Goal: Task Accomplishment & Management: Use online tool/utility

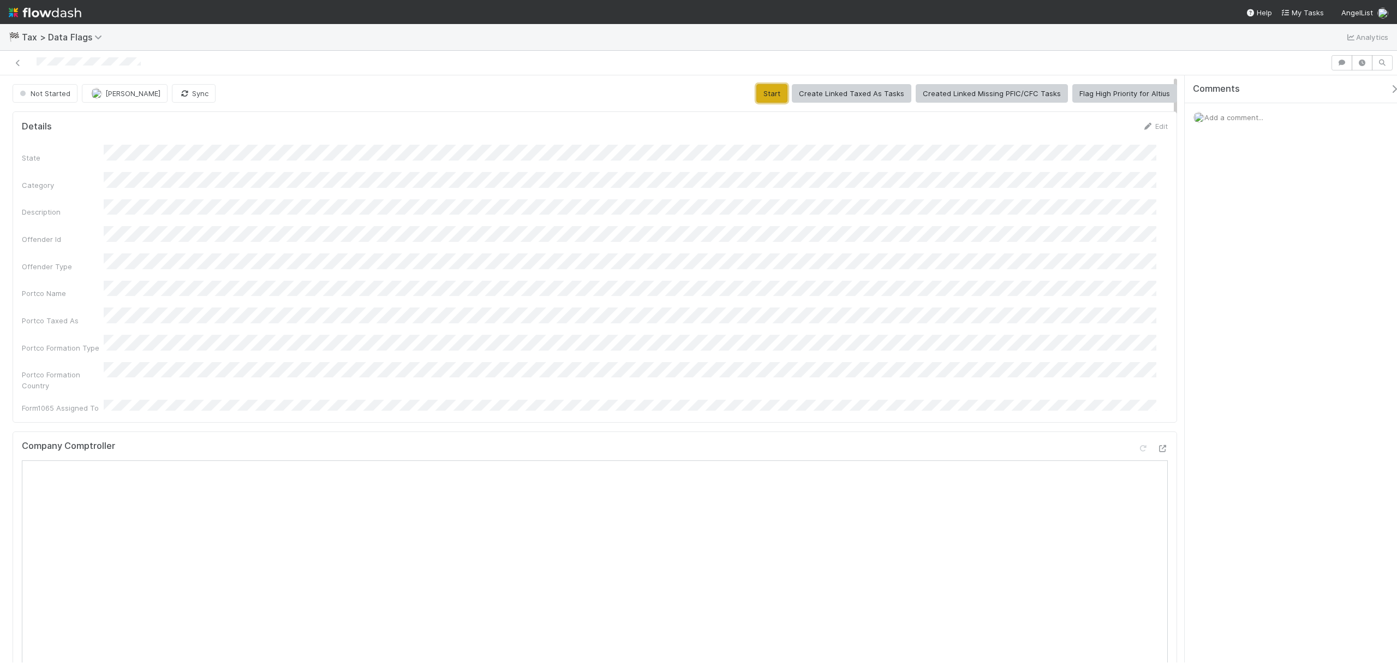
click at [760, 92] on button "Start" at bounding box center [771, 93] width 31 height 19
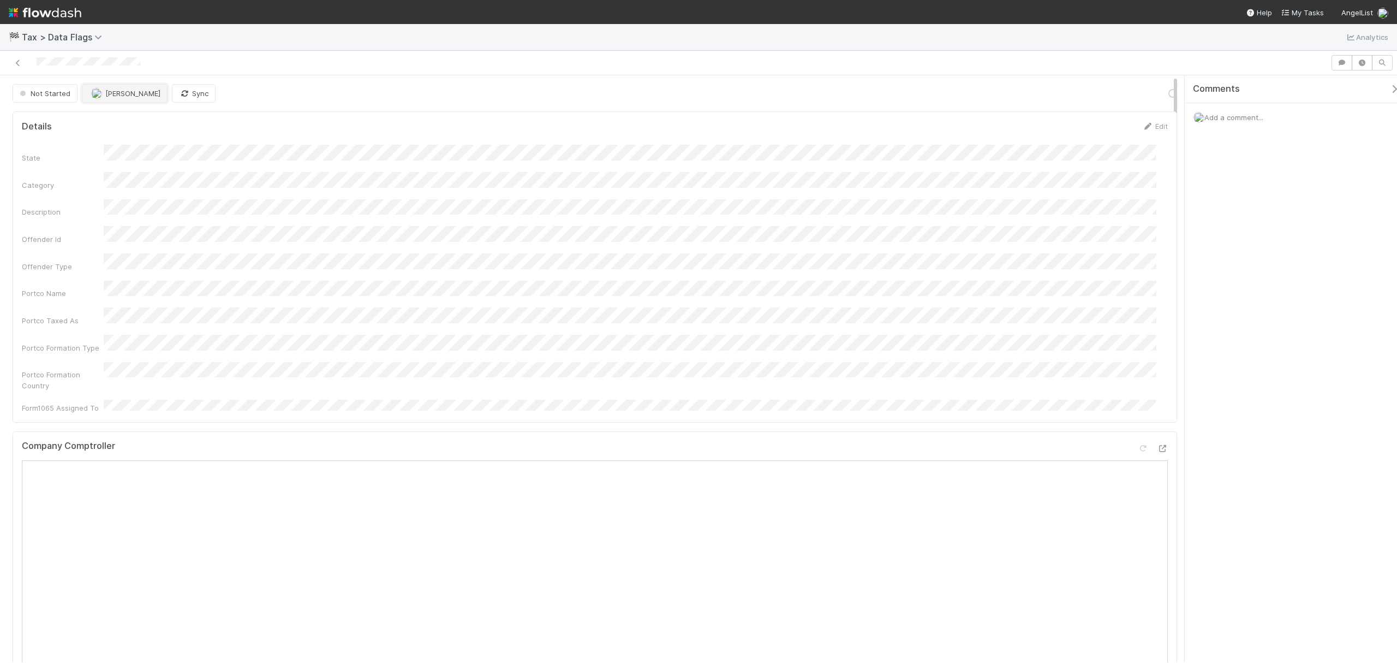
click at [103, 97] on button "[PERSON_NAME]" at bounding box center [125, 93] width 86 height 19
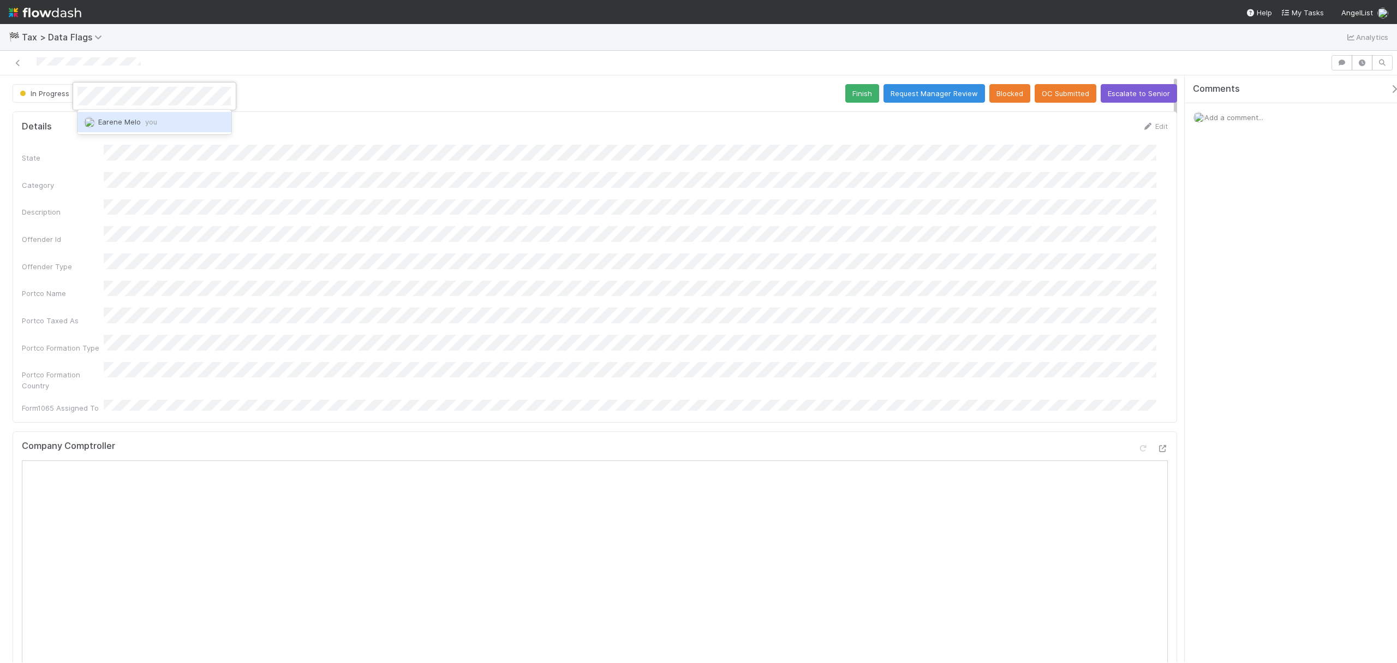
click at [197, 123] on div "Earene Melo you" at bounding box center [154, 122] width 153 height 20
drag, startPoint x: 867, startPoint y: 97, endPoint x: 832, endPoint y: 140, distance: 55.8
click at [867, 97] on button "Finish" at bounding box center [862, 93] width 34 height 19
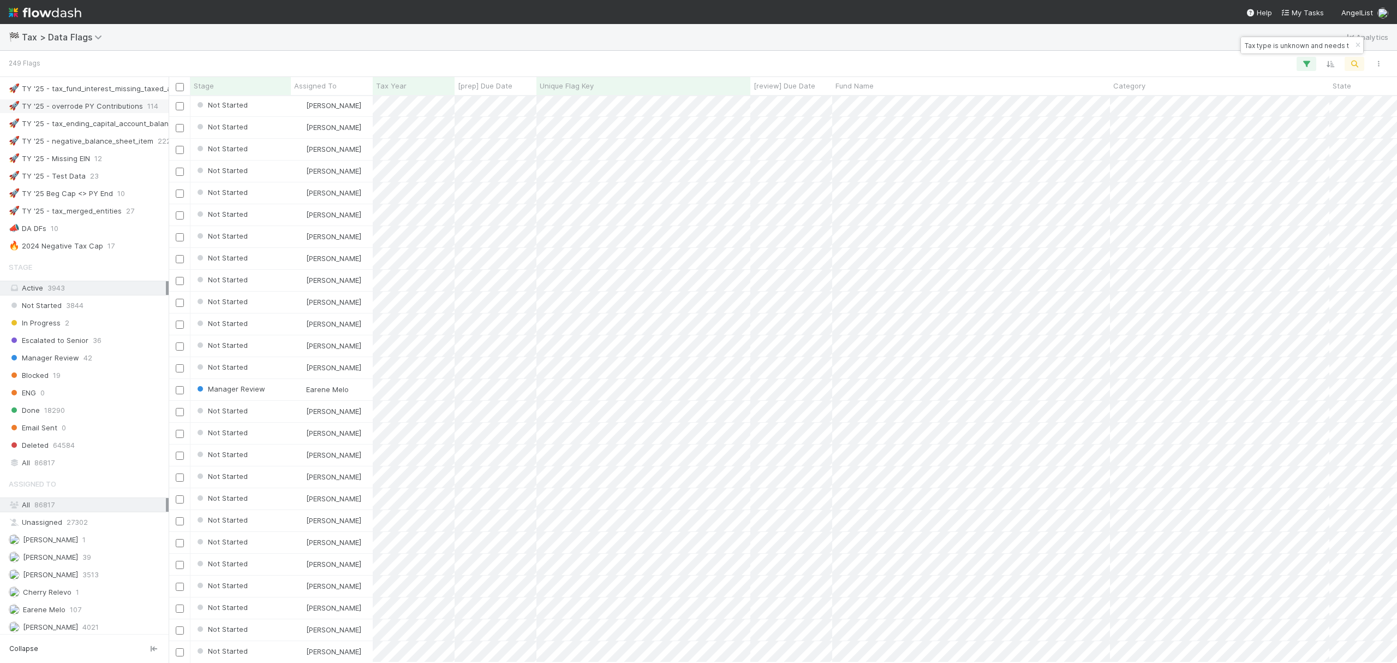
scroll to position [660, 0]
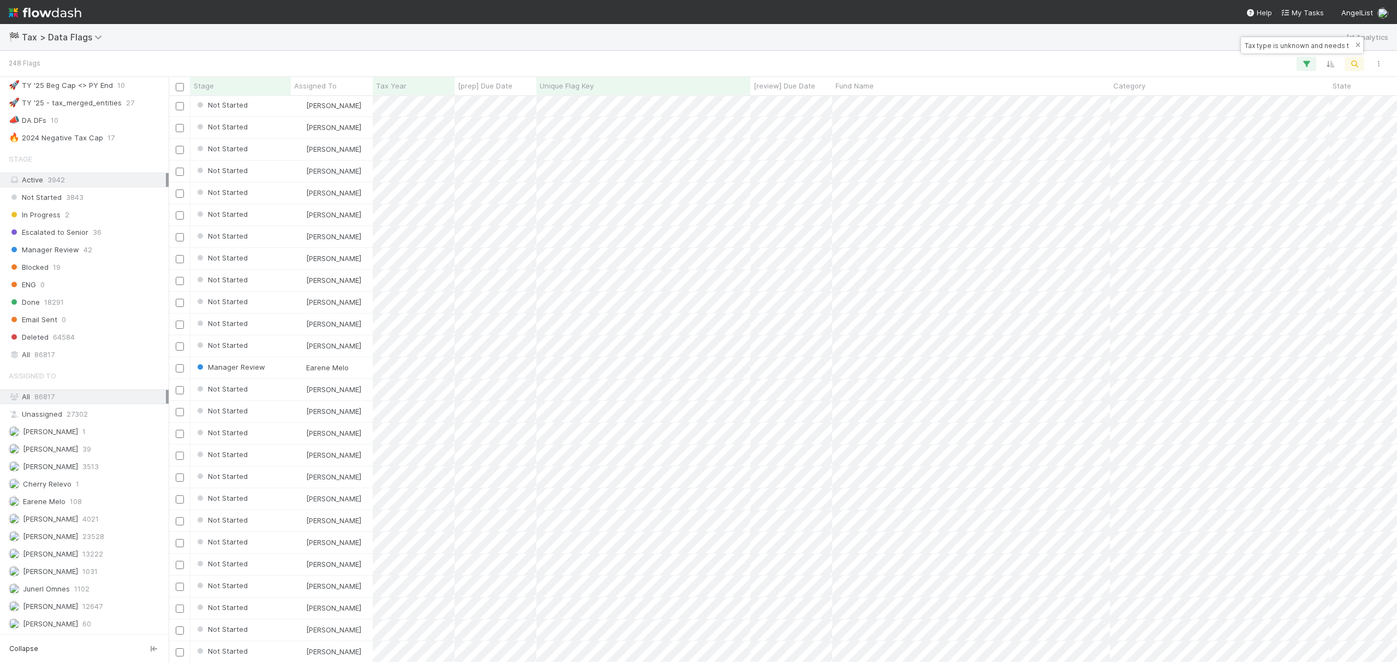
click at [1356, 43] on icon "button" at bounding box center [1358, 45] width 11 height 7
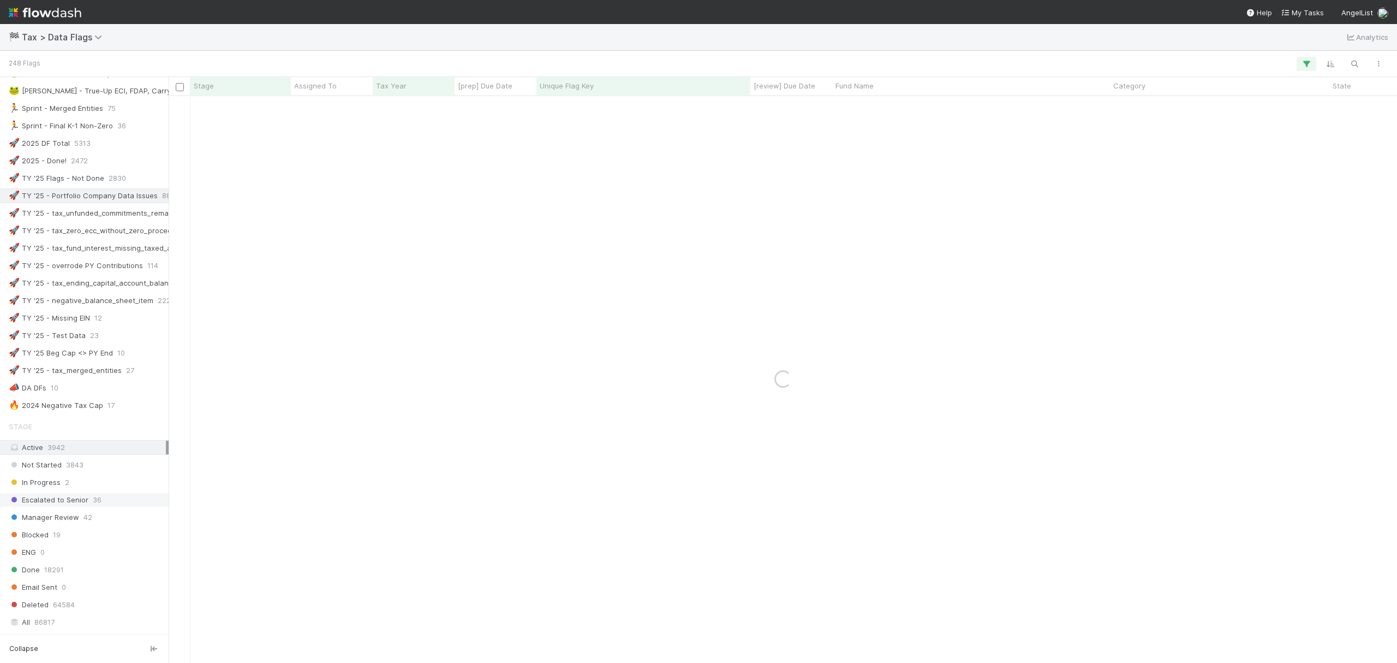
scroll to position [370, 0]
click at [97, 202] on div "🚀 TY '25 - Portfolio Company Data Issues" at bounding box center [83, 196] width 149 height 14
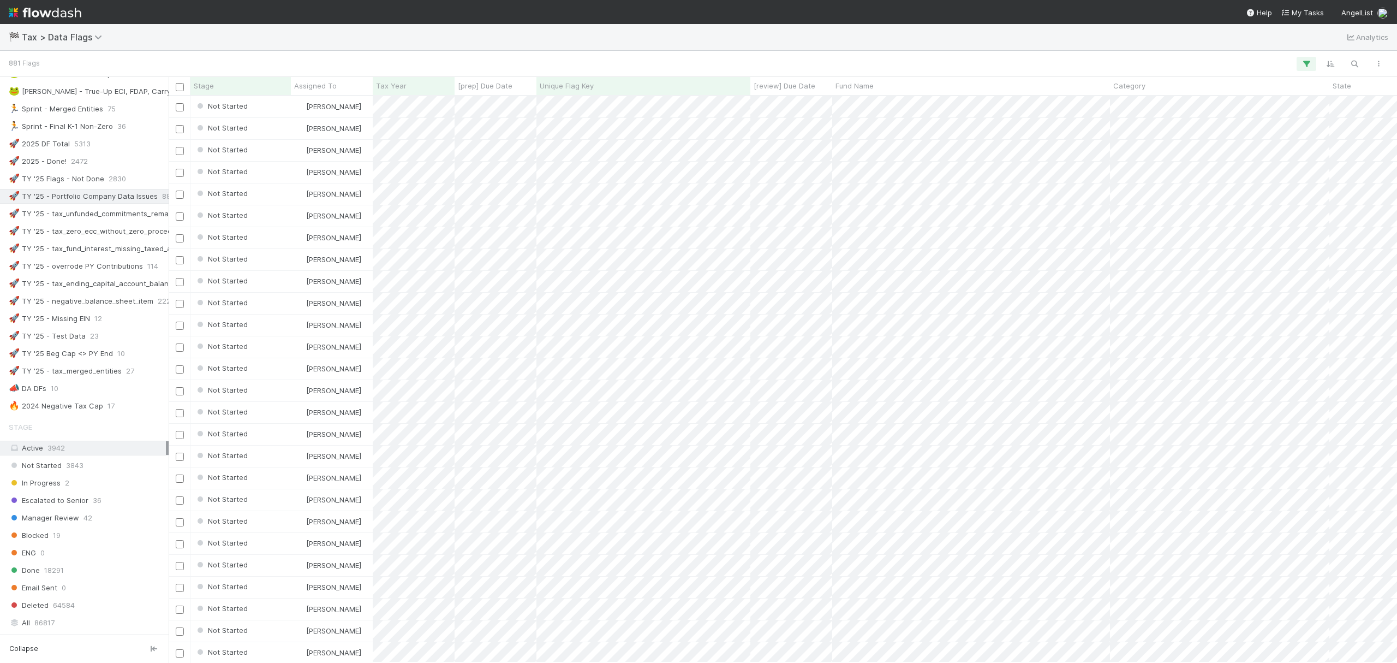
scroll to position [555, 1218]
click at [48, 577] on span "18291" at bounding box center [54, 570] width 20 height 14
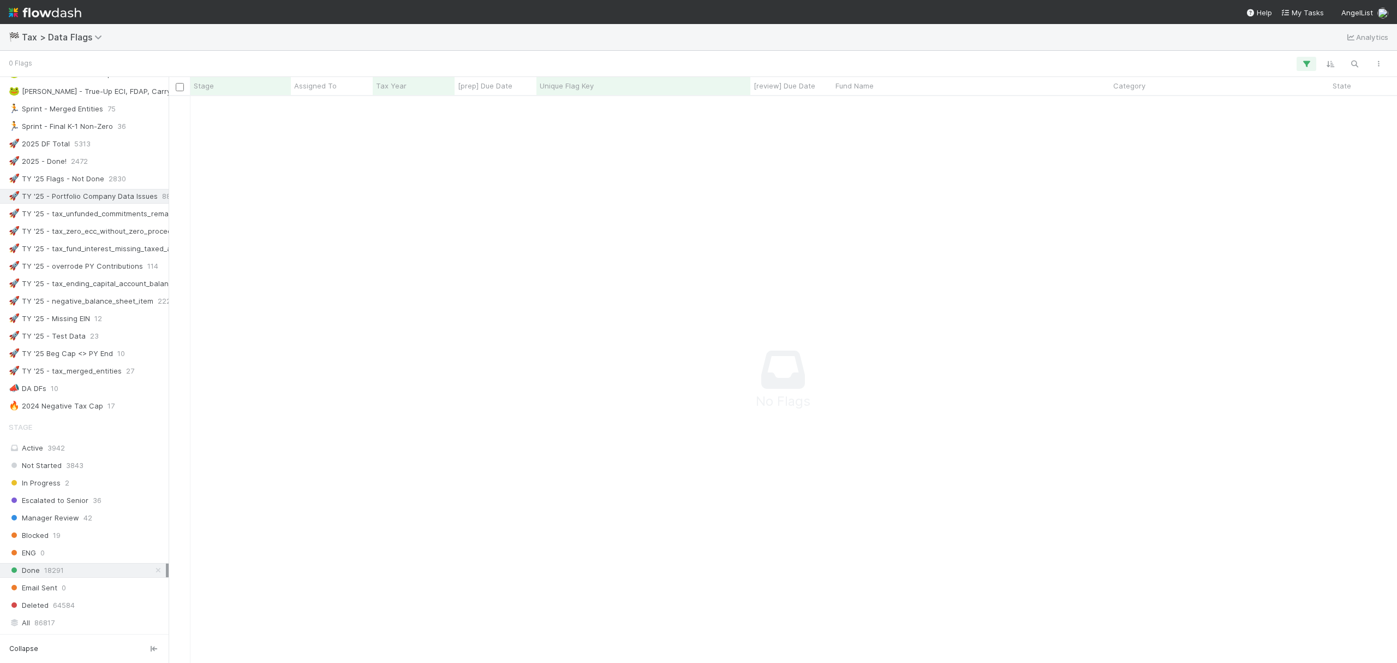
scroll to position [544, 1207]
click at [68, 455] on div "Active 3942" at bounding box center [87, 448] width 157 height 14
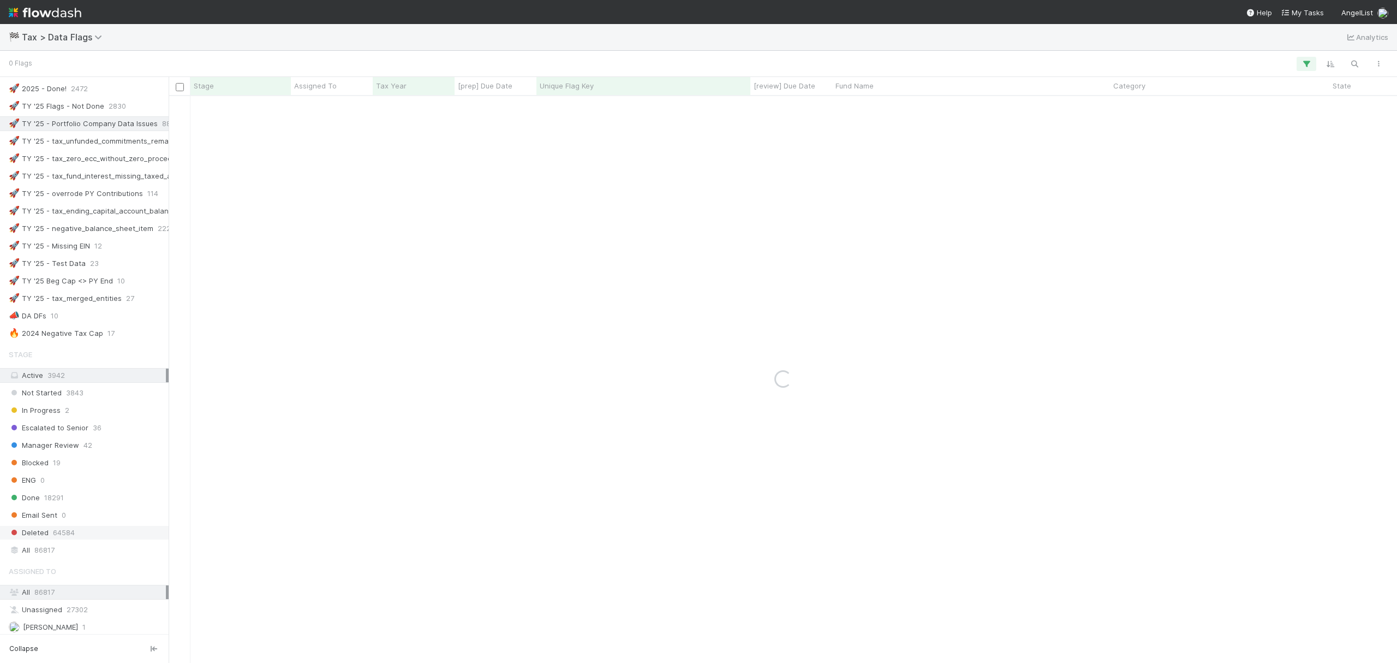
click at [64, 539] on span "64584" at bounding box center [64, 533] width 22 height 14
click at [50, 557] on span "86817" at bounding box center [44, 550] width 20 height 14
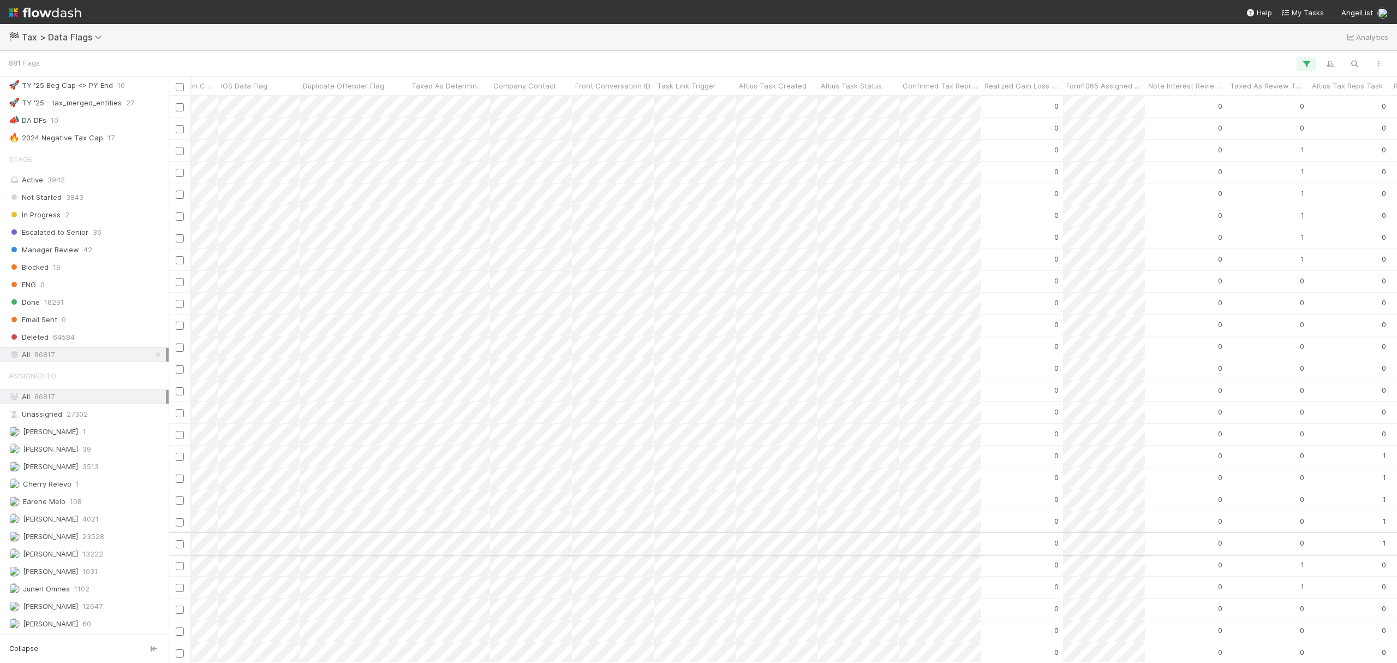
scroll to position [0, 3225]
click at [1356, 65] on icon "button" at bounding box center [1354, 64] width 11 height 10
click at [1309, 57] on div at bounding box center [698, 331] width 1397 height 663
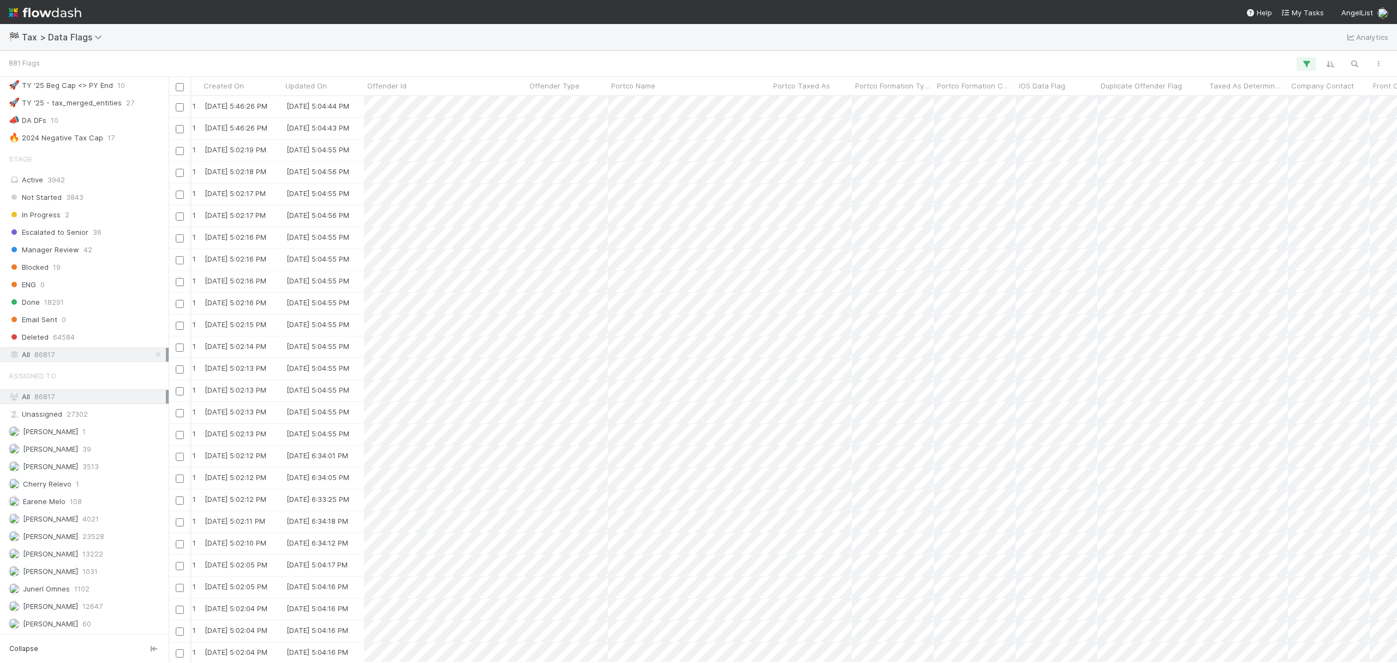
scroll to position [0, 2103]
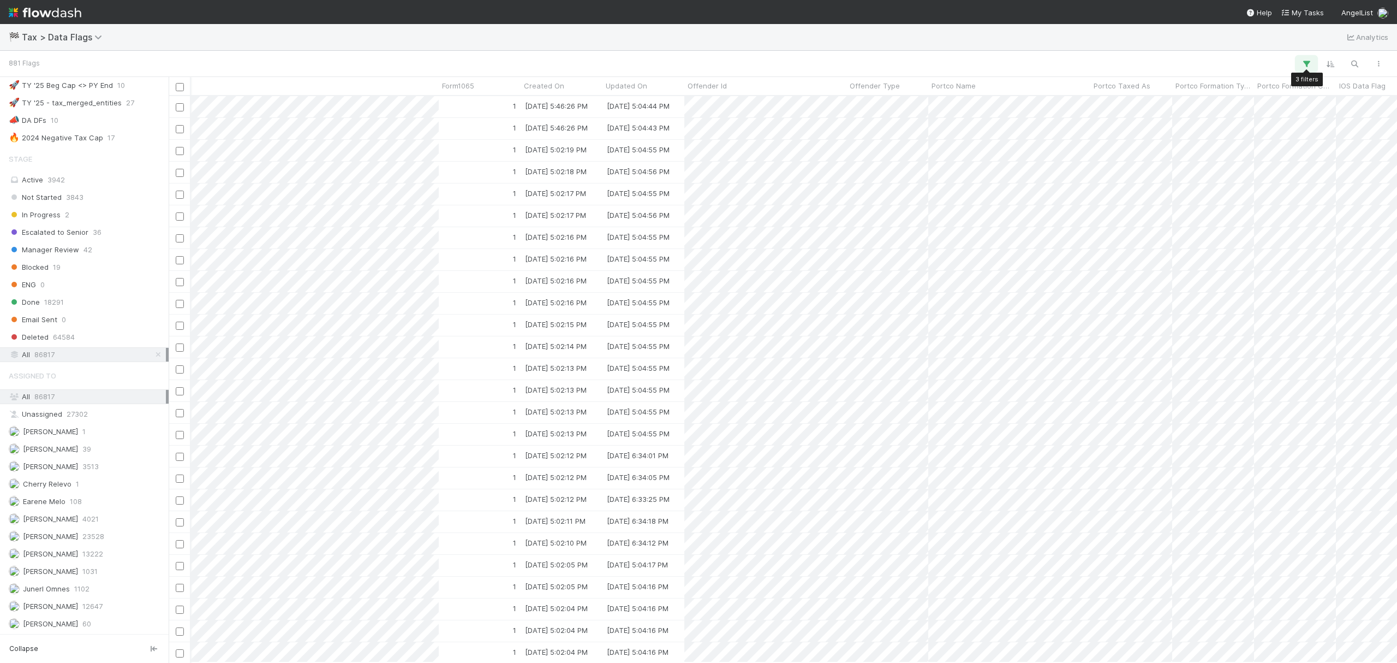
click at [1306, 60] on icon "button" at bounding box center [1306, 64] width 11 height 10
click at [1006, 221] on link "And.." at bounding box center [998, 219] width 34 height 16
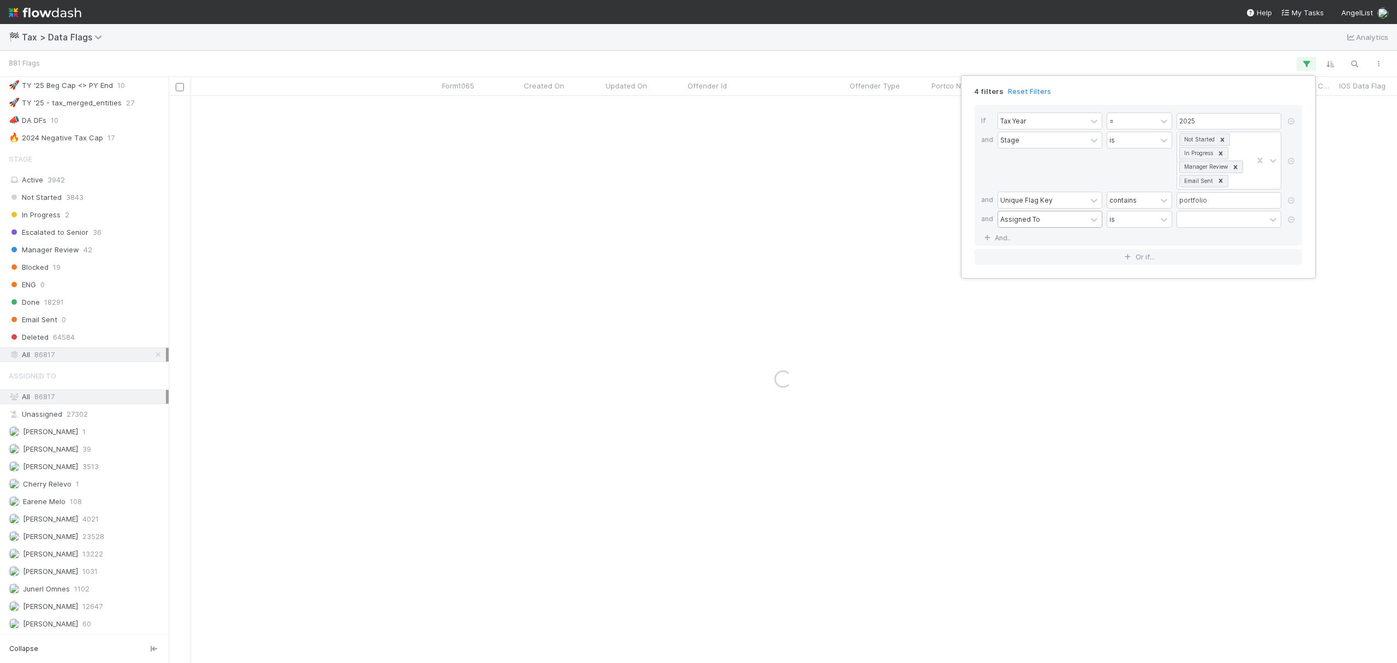
click at [1040, 219] on div "Assigned To" at bounding box center [1042, 219] width 88 height 16
type input "update"
click at [1041, 243] on div "Updated On" at bounding box center [1050, 246] width 105 height 19
click at [1201, 219] on input "text" at bounding box center [1229, 219] width 105 height 16
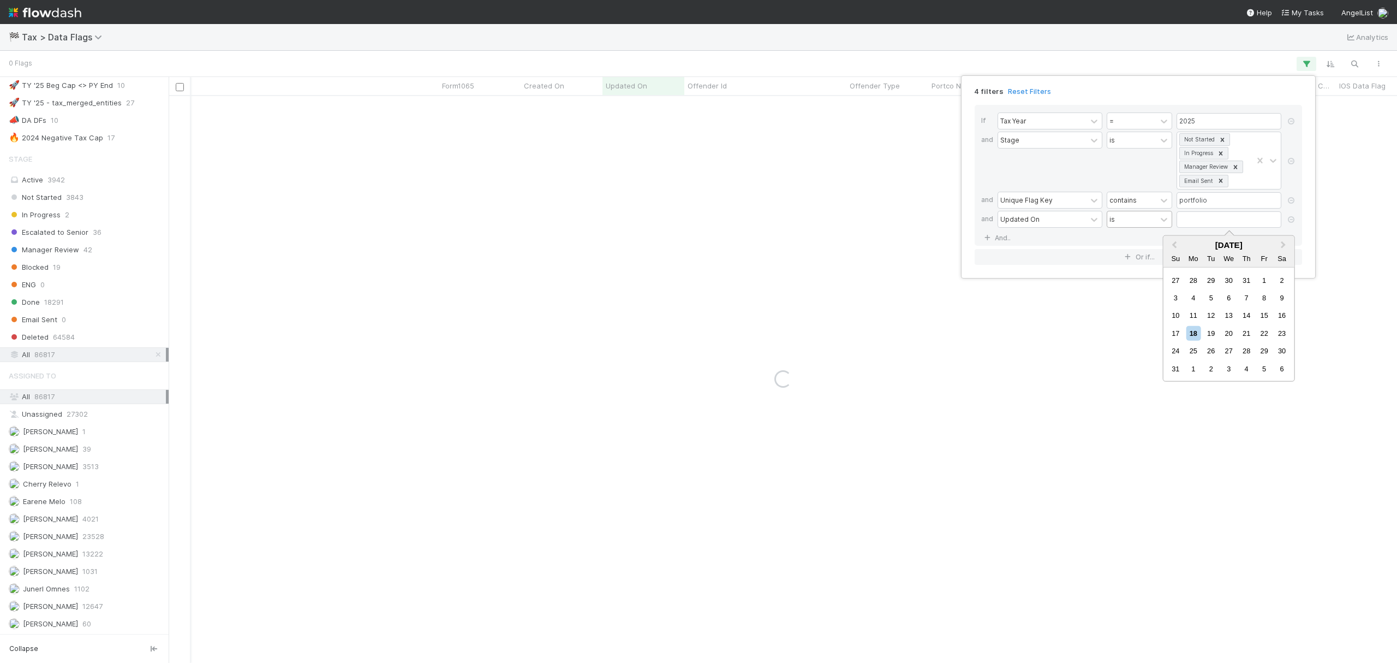
click at [1136, 221] on div "is" at bounding box center [1131, 219] width 49 height 16
click at [1139, 343] on div "is today" at bounding box center [1139, 349] width 65 height 19
click at [1223, 142] on icon at bounding box center [1223, 140] width 8 height 8
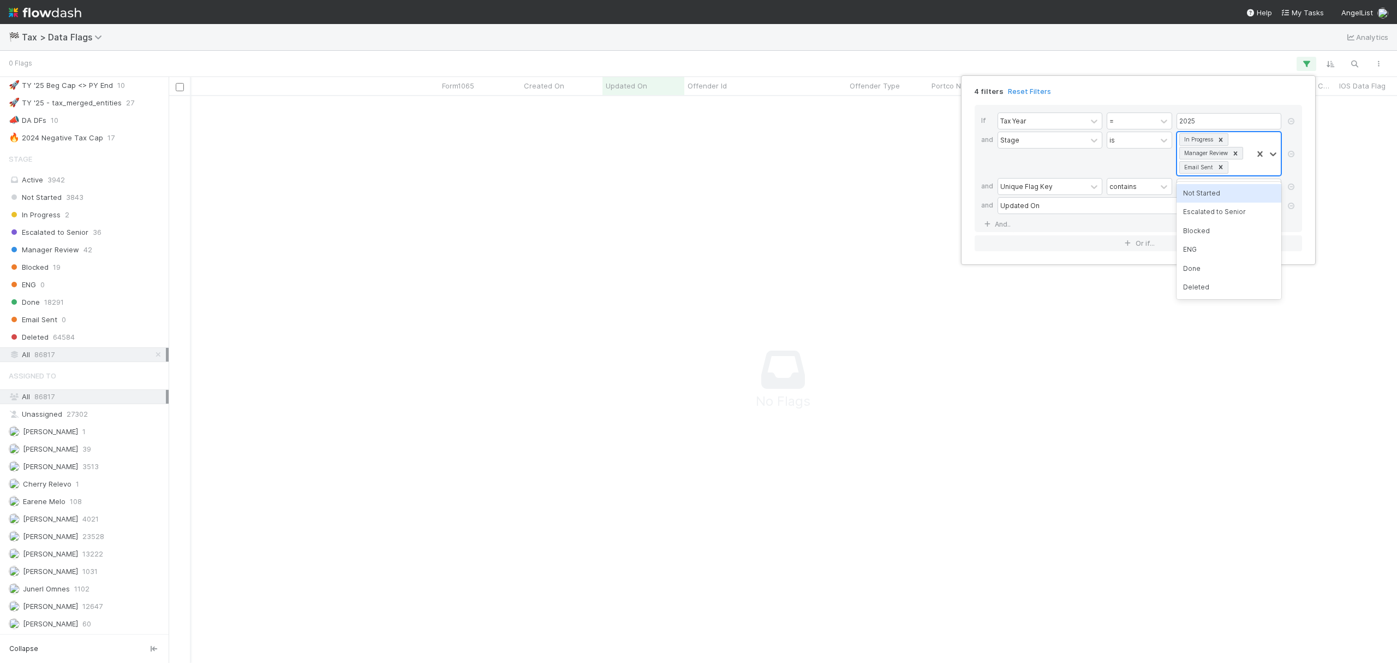
click at [1220, 138] on icon at bounding box center [1221, 140] width 8 height 8
click at [1239, 140] on icon at bounding box center [1236, 140] width 8 height 8
click at [1224, 140] on div at bounding box center [1221, 139] width 12 height 11
click at [1296, 142] on icon at bounding box center [1291, 140] width 11 height 7
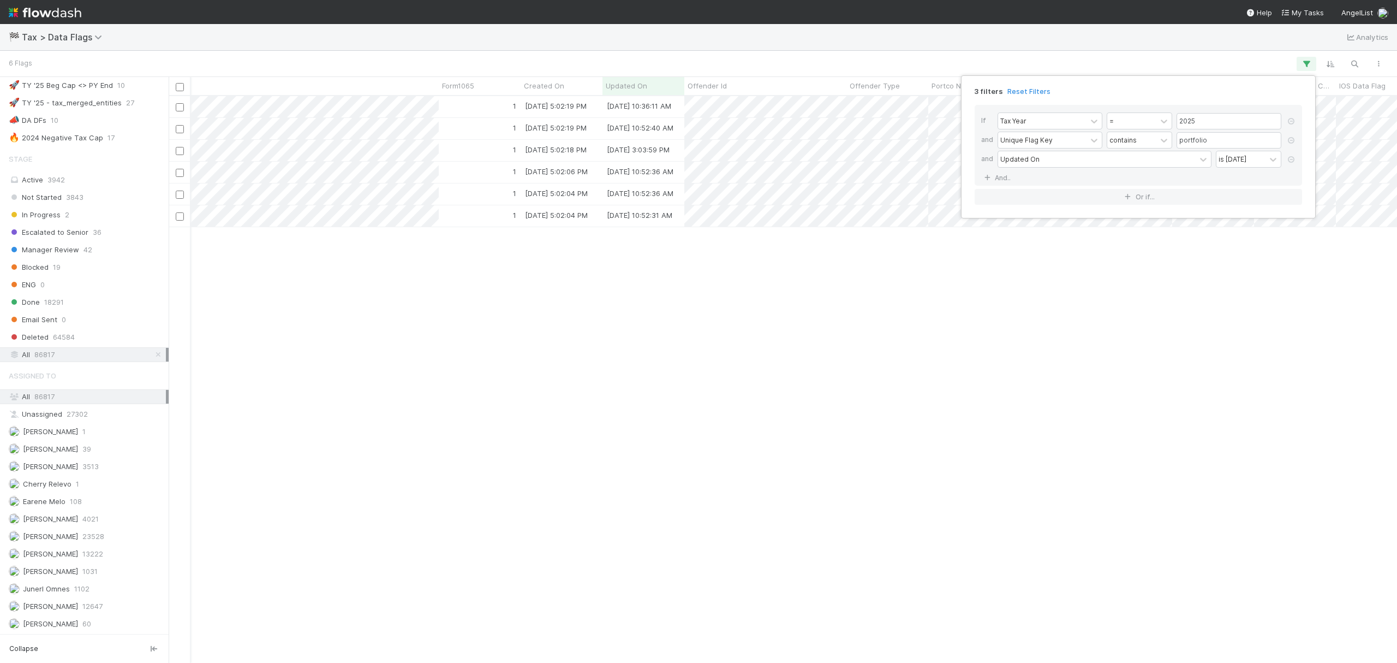
drag, startPoint x: 821, startPoint y: 656, endPoint x: 335, endPoint y: 642, distance: 486.5
click at [335, 642] on div "3 filters Reset Filters If Tax Year = 2025 and Unique Flag Key contains portfol…" at bounding box center [698, 331] width 1397 height 663
drag, startPoint x: 752, startPoint y: 654, endPoint x: 136, endPoint y: 570, distance: 621.3
click at [136, 570] on div "3 filters Reset Filters If Tax Year = 2025 and Unique Flag Key contains portfol…" at bounding box center [698, 331] width 1397 height 663
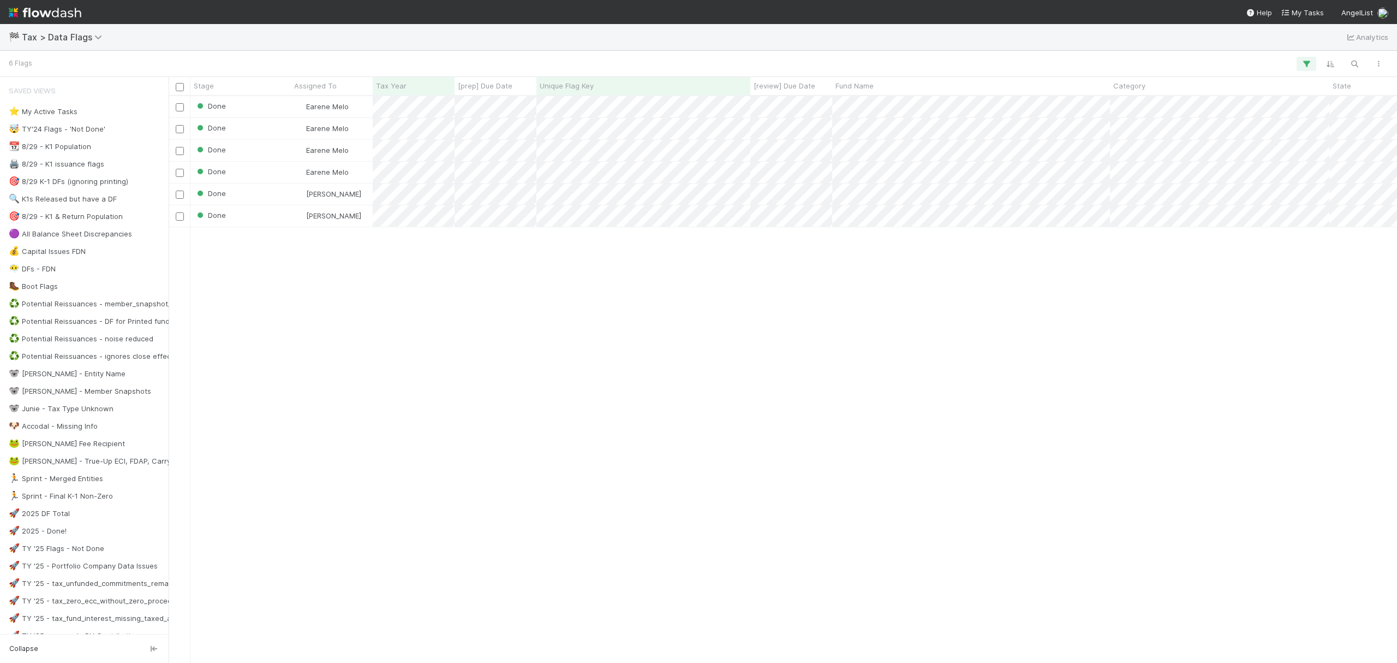
scroll to position [555, 1218]
click at [1313, 63] on button "button" at bounding box center [1307, 64] width 20 height 14
click at [1273, 162] on icon at bounding box center [1273, 159] width 11 height 11
click at [1247, 203] on div "is before" at bounding box center [1248, 198] width 65 height 19
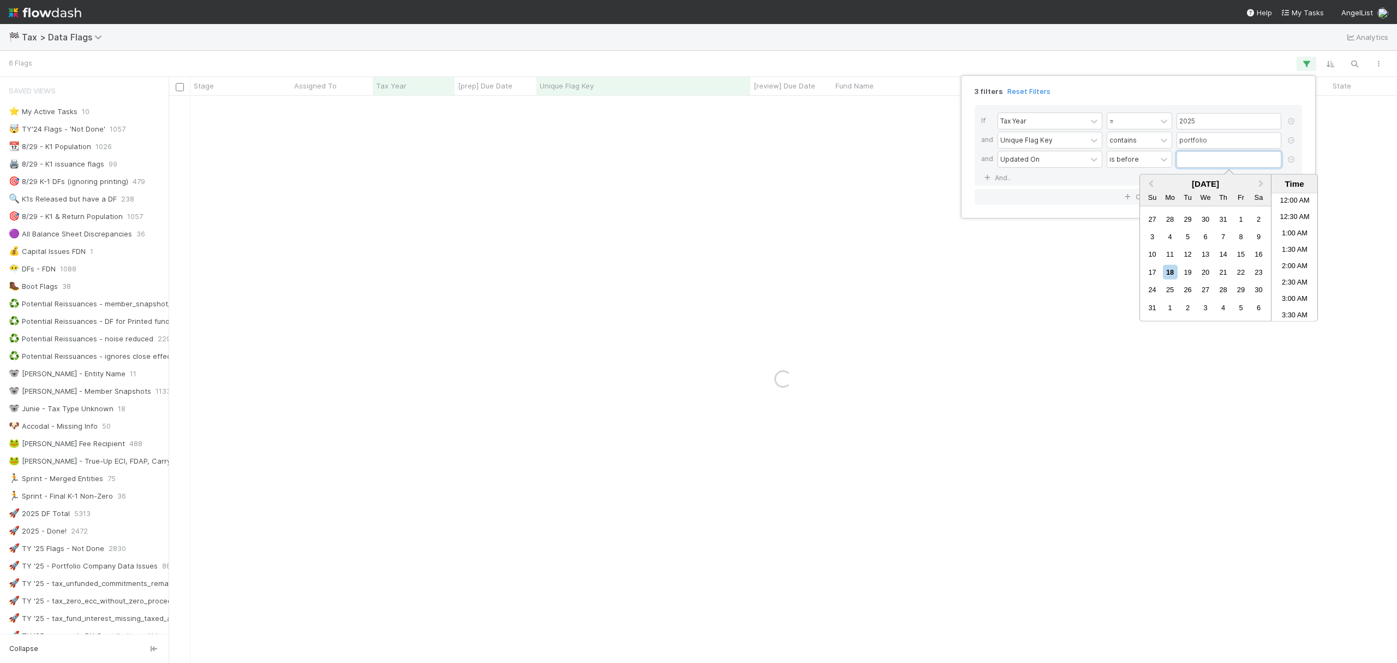
click at [1230, 162] on input "text" at bounding box center [1229, 159] width 105 height 16
click at [1261, 253] on div "16" at bounding box center [1259, 254] width 15 height 15
type input "08/16/2025 12:00:00 AM"
click at [1175, 88] on div "3 filters Reset Filters" at bounding box center [1138, 88] width 345 height 16
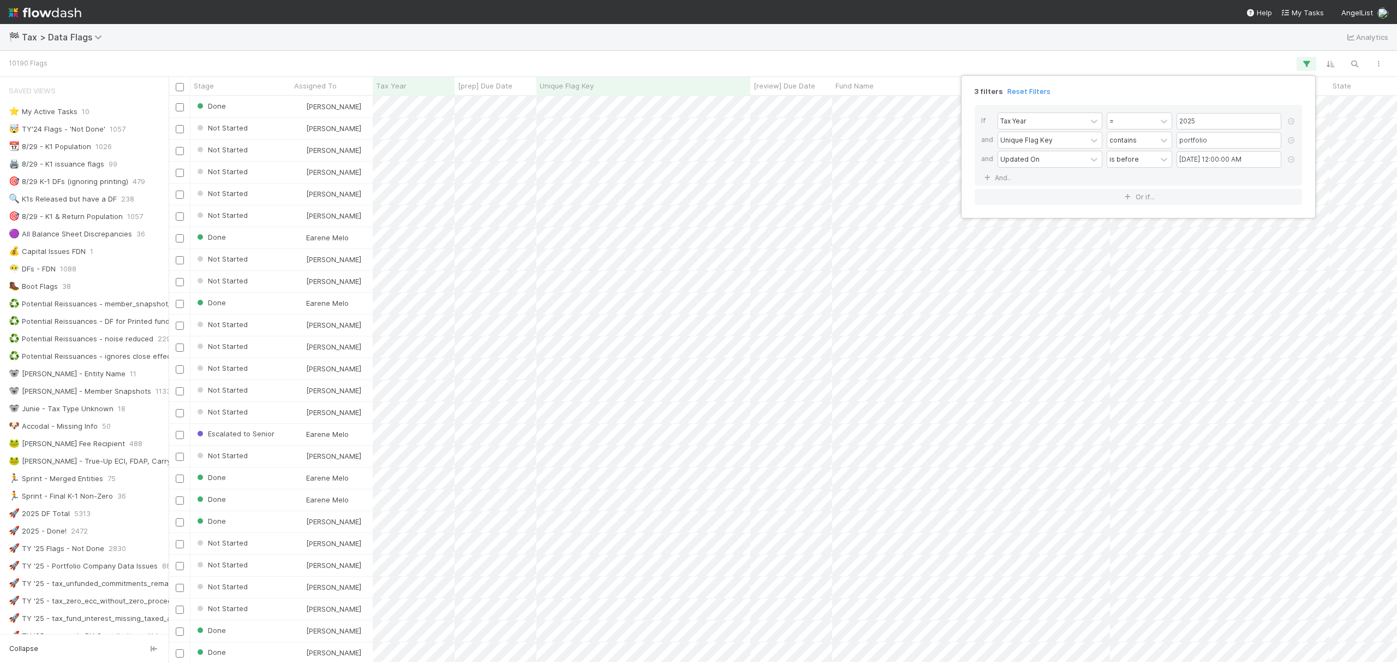
scroll to position [555, 1218]
click at [913, 64] on div "3 filters Reset Filters If Tax Year = 2025 and Unique Flag Key contains portfol…" at bounding box center [698, 331] width 1397 height 663
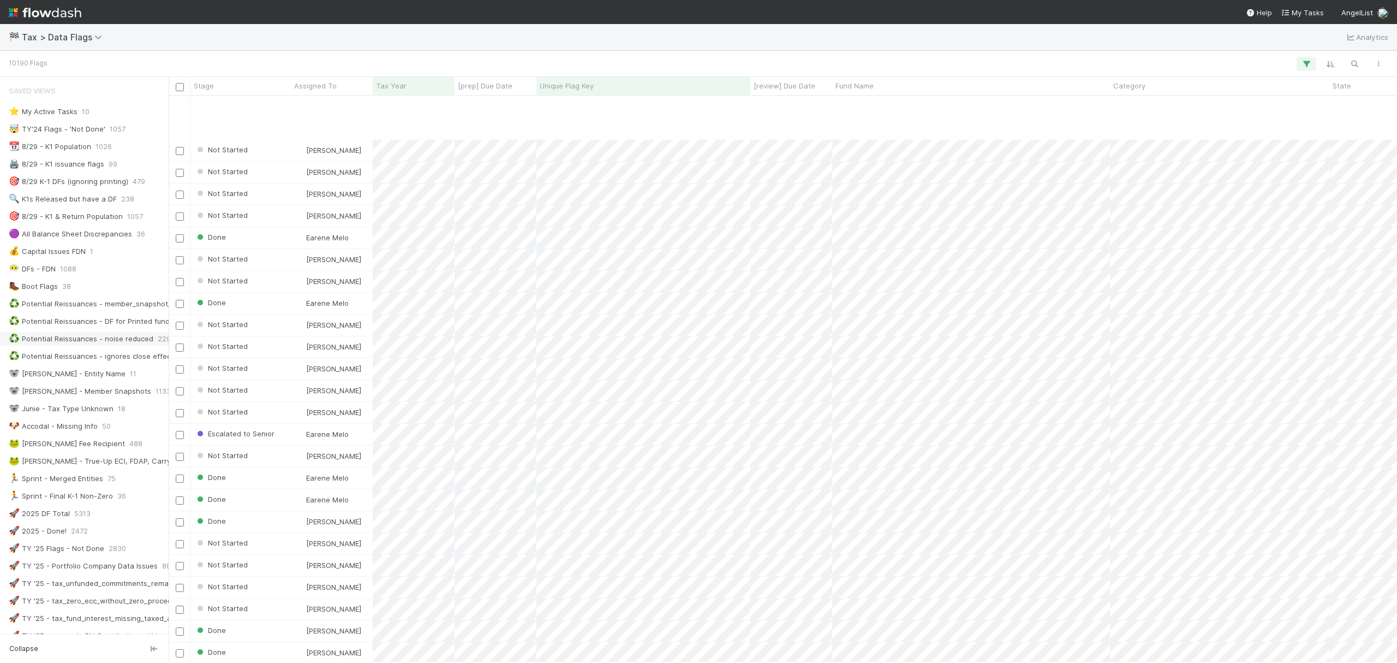
scroll to position [73, 0]
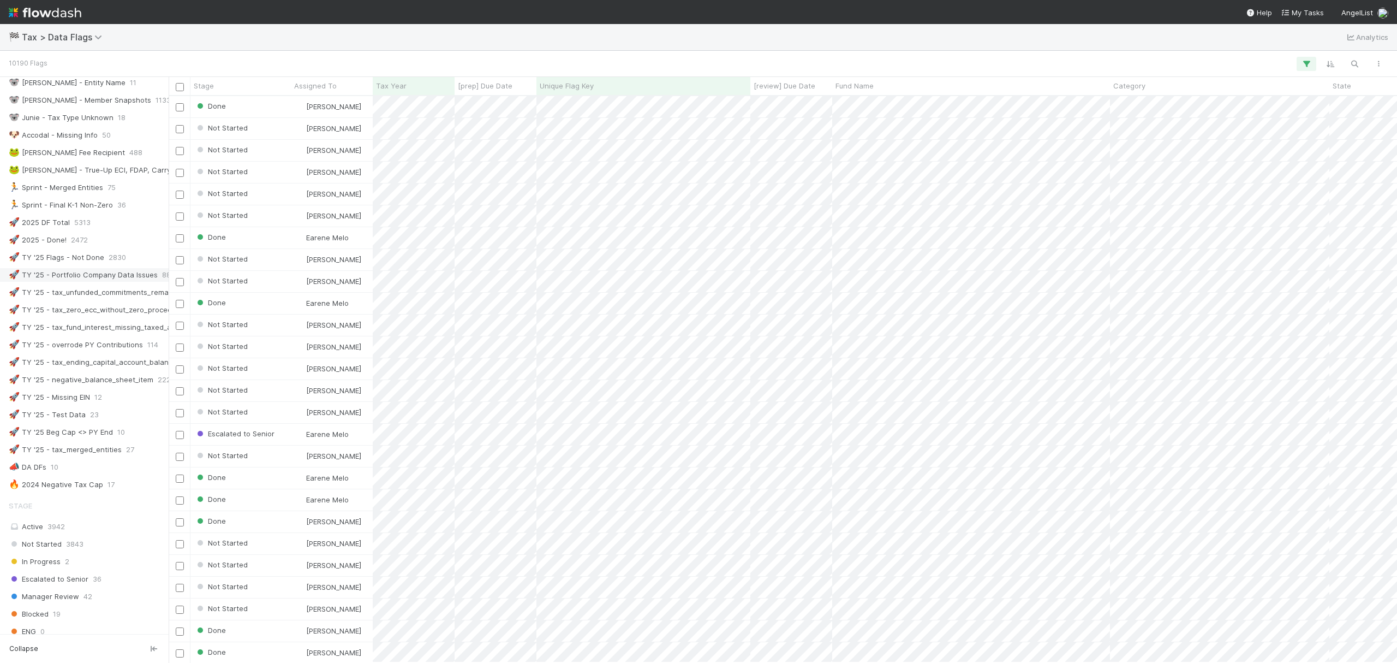
click at [92, 281] on div "🚀 TY '25 - Portfolio Company Data Issues" at bounding box center [83, 275] width 149 height 14
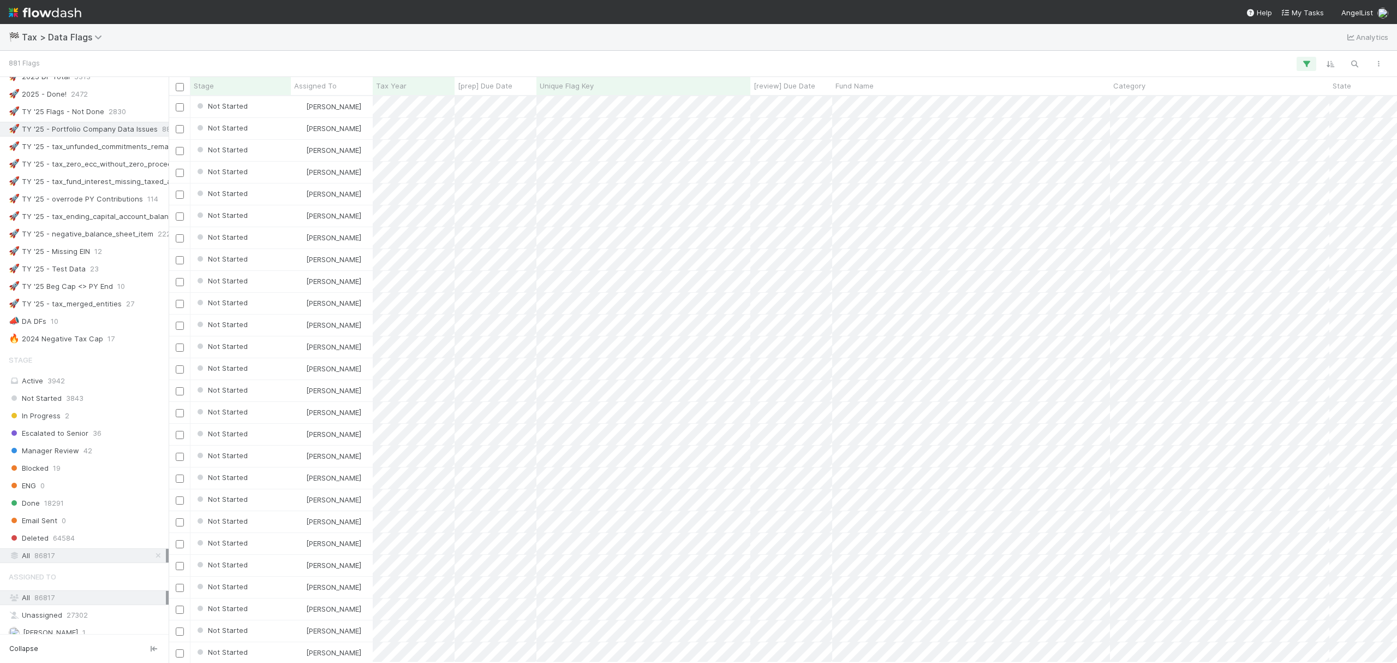
scroll to position [11, 11]
click at [1348, 58] on button "button" at bounding box center [1355, 64] width 20 height 14
type input "Anypoint, Inc."
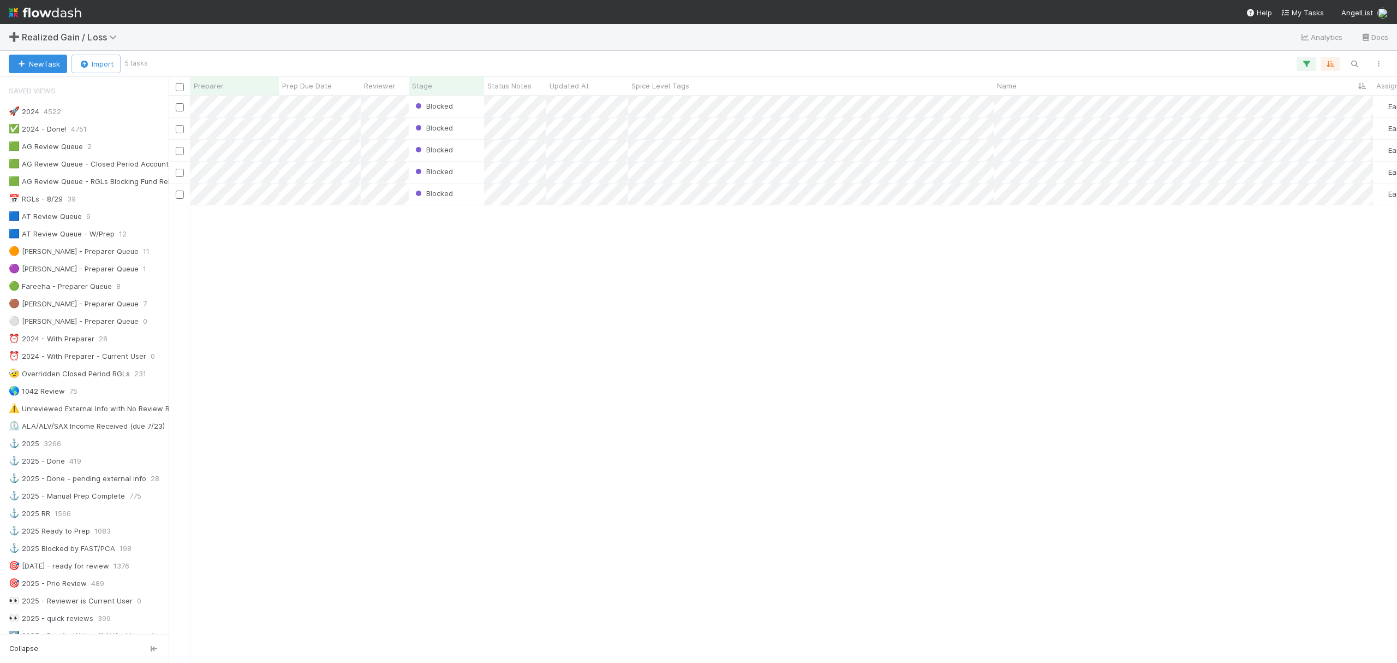
scroll to position [582, 0]
